Goal: Task Accomplishment & Management: Use online tool/utility

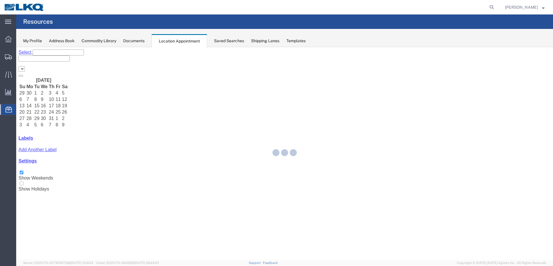
select select "28018"
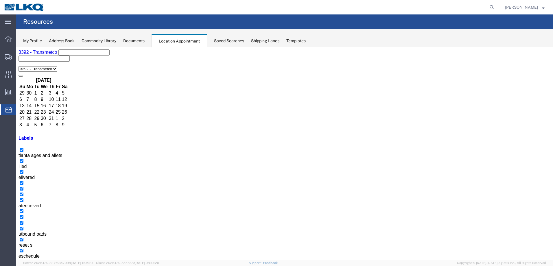
click at [28, 266] on button "button" at bounding box center [25, 270] width 5 height 2
click at [23, 266] on button "button" at bounding box center [21, 270] width 5 height 2
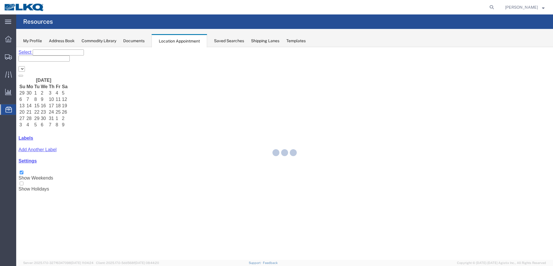
select select "28018"
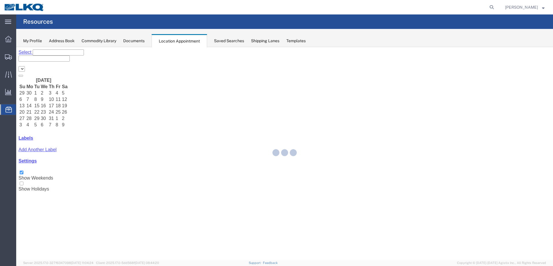
select select "28018"
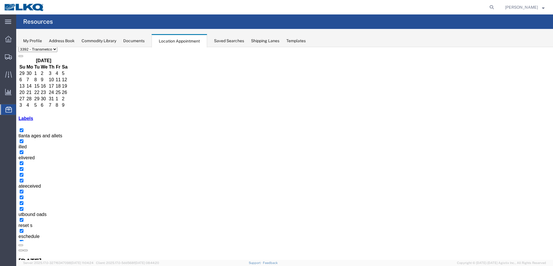
scroll to position [29, 0]
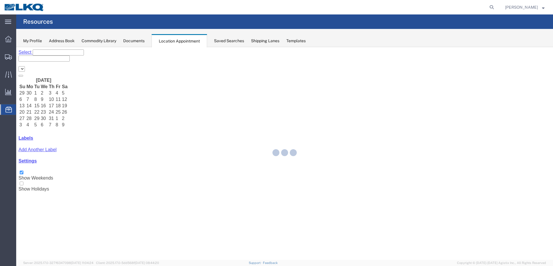
select select "28018"
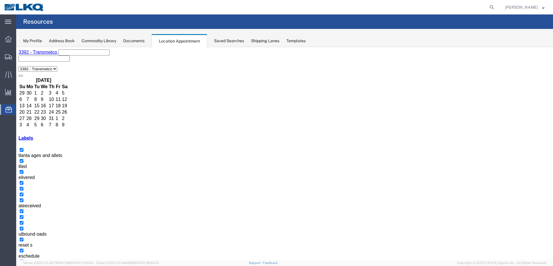
drag, startPoint x: 248, startPoint y: 190, endPoint x: 255, endPoint y: 191, distance: 7.0
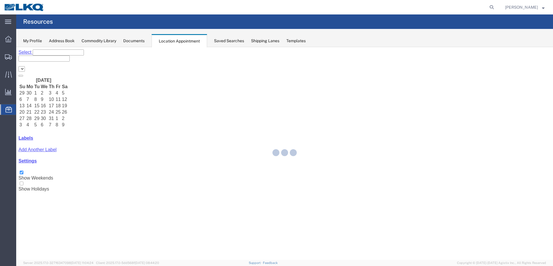
select select "28018"
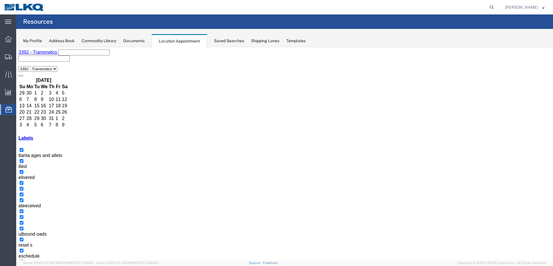
drag, startPoint x: 215, startPoint y: 210, endPoint x: 467, endPoint y: 190, distance: 252.6
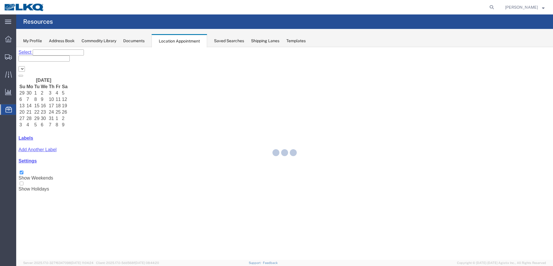
select select "28018"
